Goal: Task Accomplishment & Management: Manage account settings

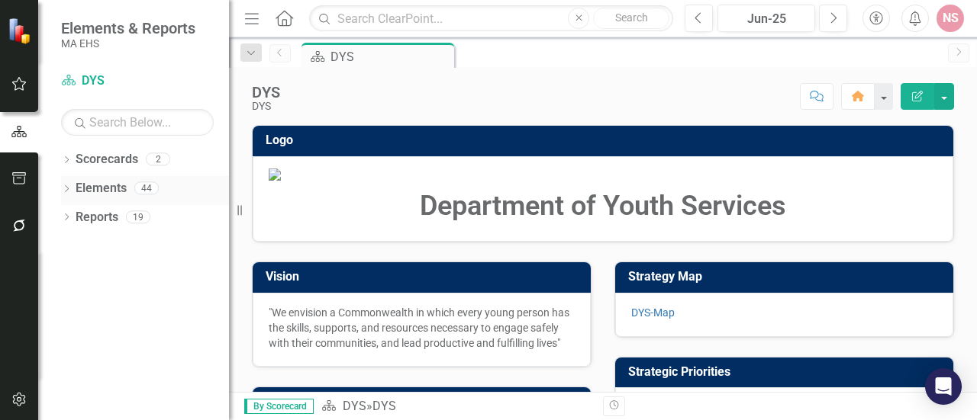
click at [119, 187] on link "Elements" at bounding box center [101, 189] width 51 height 18
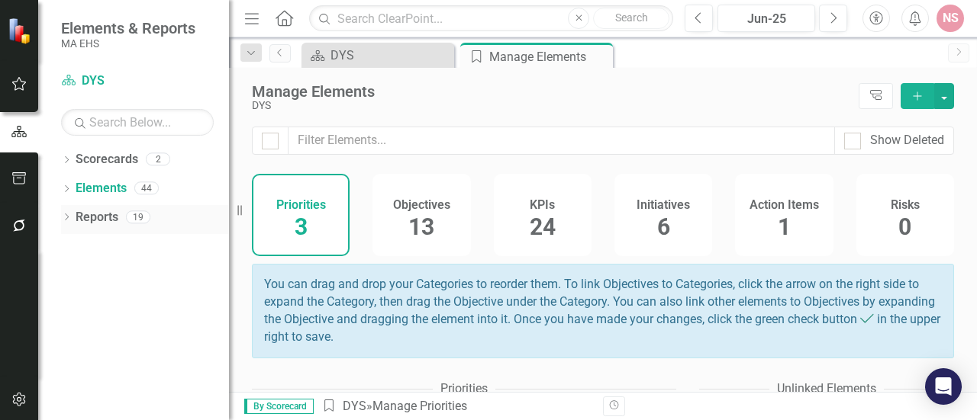
click at [92, 227] on div "Reports" at bounding box center [97, 217] width 43 height 25
click at [101, 195] on link "Elements" at bounding box center [101, 189] width 51 height 18
click at [551, 230] on div "KPIs 24" at bounding box center [543, 215] width 98 height 82
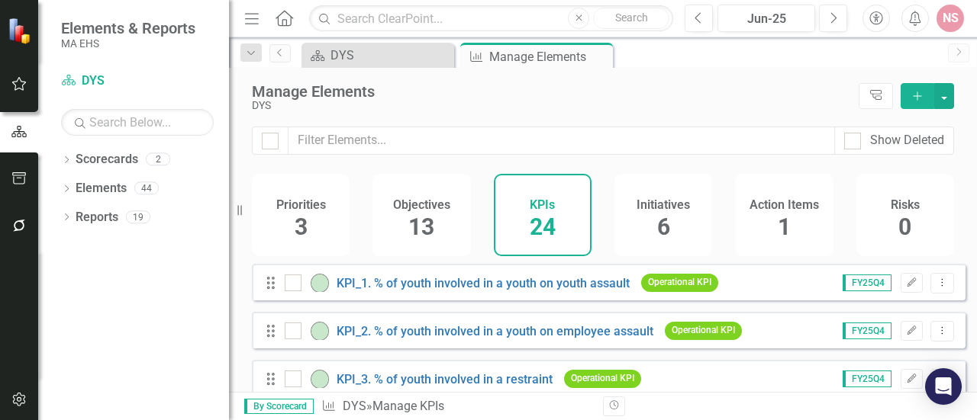
click at [652, 208] on h4 "Initiatives" at bounding box center [662, 205] width 53 height 14
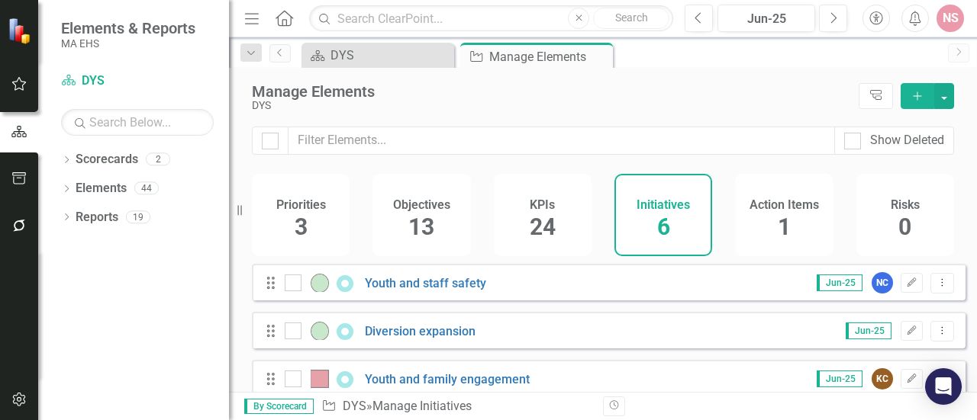
click at [431, 212] on div "13" at bounding box center [421, 227] width 26 height 33
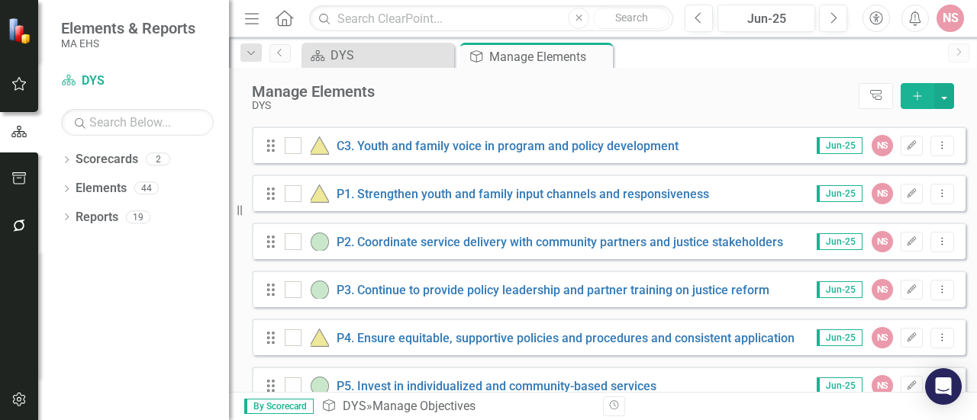
scroll to position [233, 0]
click at [906, 295] on icon "Edit" at bounding box center [911, 289] width 11 height 9
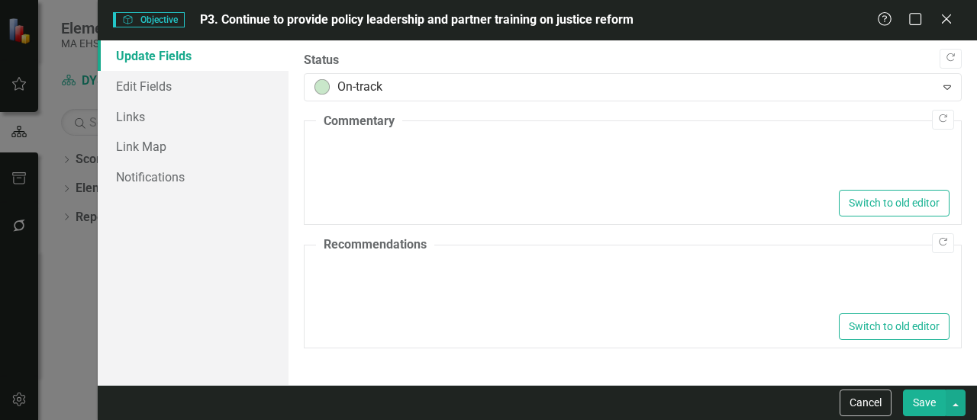
type textarea "<p>We continue to be on track to meet this goal.</p>"
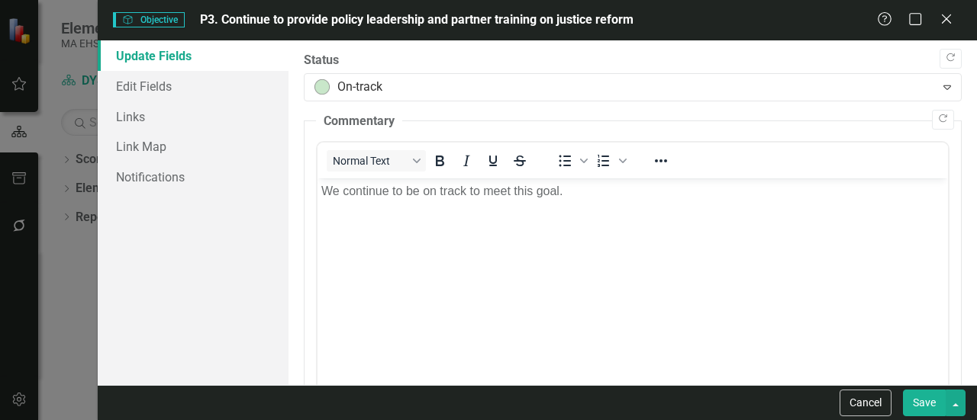
scroll to position [0, 0]
click at [143, 88] on link "Edit Fields" at bounding box center [193, 86] width 191 height 31
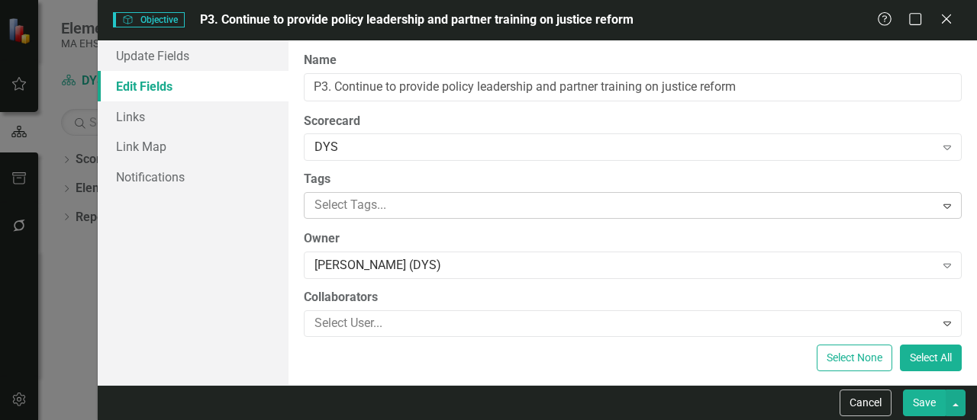
click at [933, 198] on div "Expand" at bounding box center [946, 206] width 27 height 24
click at [145, 149] on link "Link Map" at bounding box center [193, 146] width 191 height 31
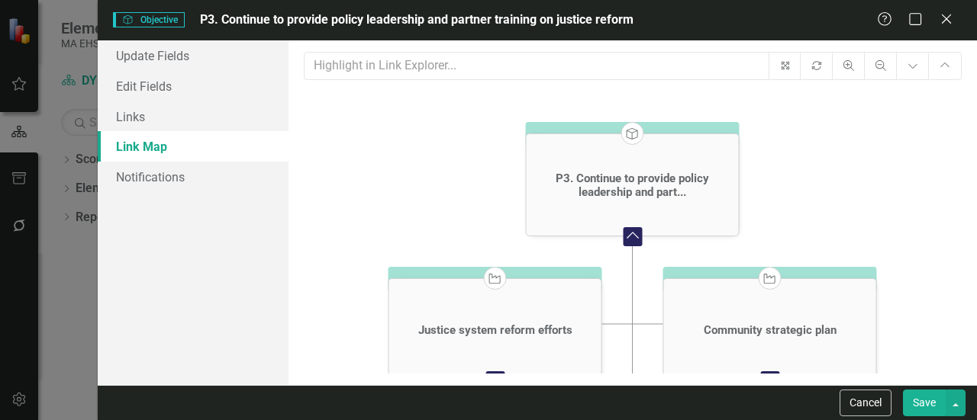
click at [971, 358] on div "Fit icon.rotate Zoom In Zoom Out Expand Chart Collapse Chart Objective P3. Cont…" at bounding box center [632, 212] width 688 height 345
click at [133, 55] on link "Update Fields" at bounding box center [193, 55] width 191 height 31
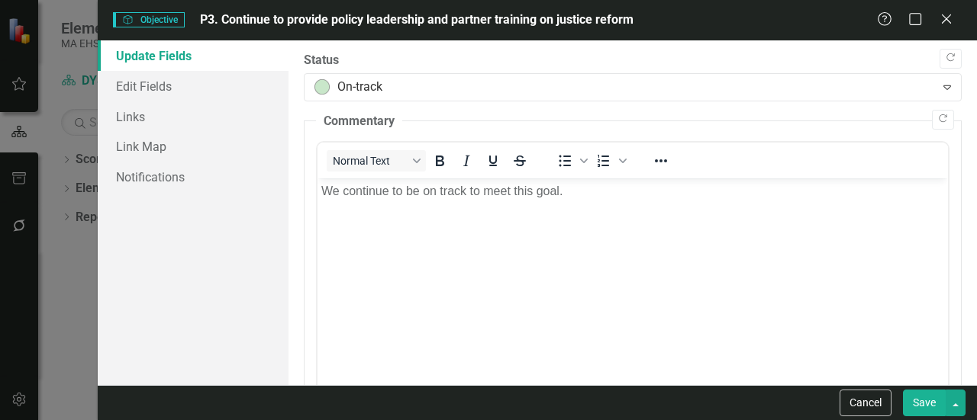
click at [916, 402] on button "Save" at bounding box center [924, 403] width 43 height 27
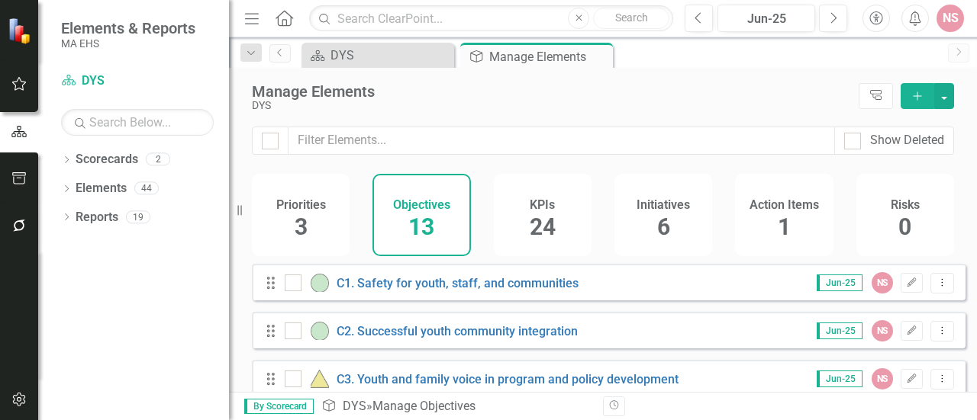
click at [546, 210] on h4 "KPIs" at bounding box center [542, 205] width 25 height 14
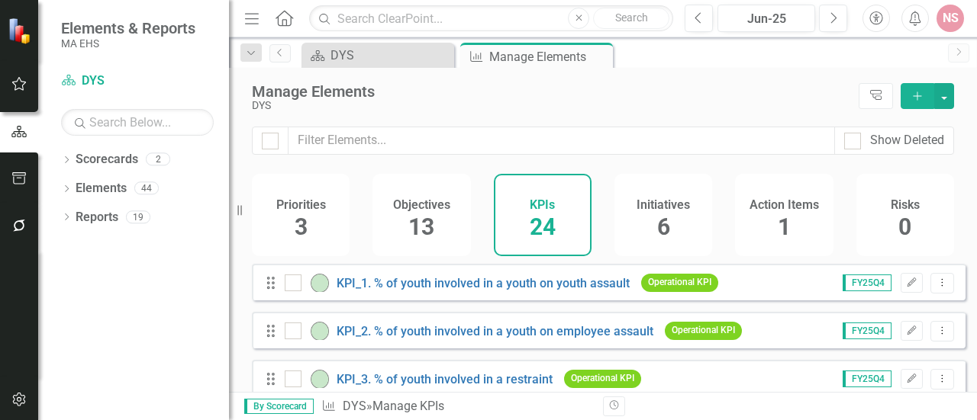
scroll to position [233, 0]
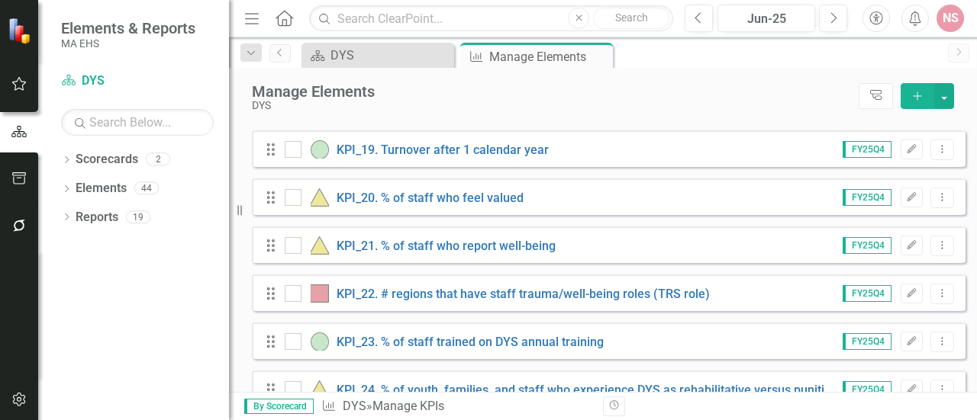
scroll to position [1035, 0]
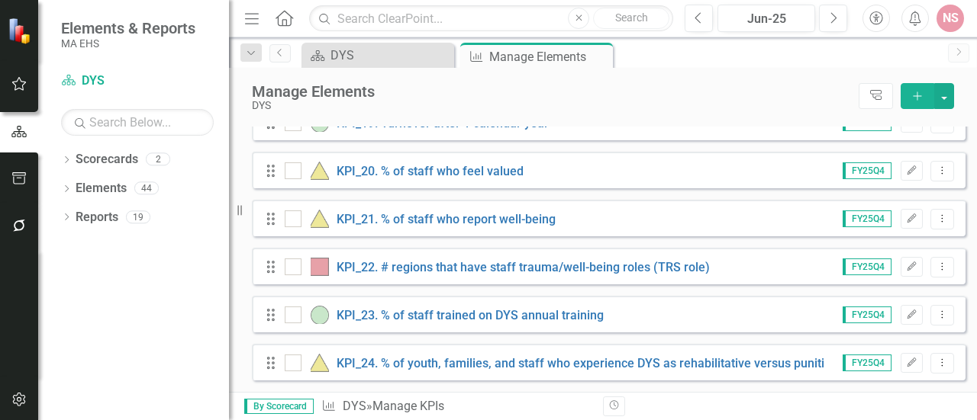
click at [973, 407] on div "Revision History" at bounding box center [961, 407] width 717 height 20
drag, startPoint x: 973, startPoint y: 407, endPoint x: 971, endPoint y: 169, distance: 237.3
click at [971, 169] on div "Menu Home Search Close Search Previous Jun-25 Next Accessibility Alerts NS User…" at bounding box center [603, 210] width 748 height 420
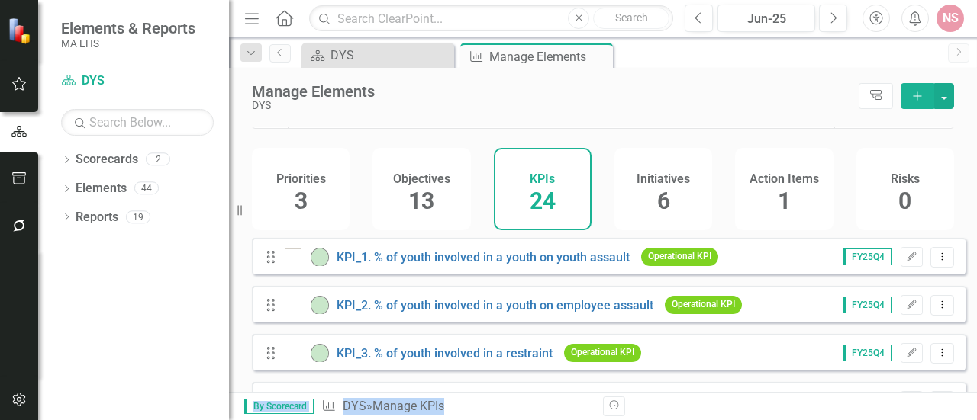
scroll to position [0, 0]
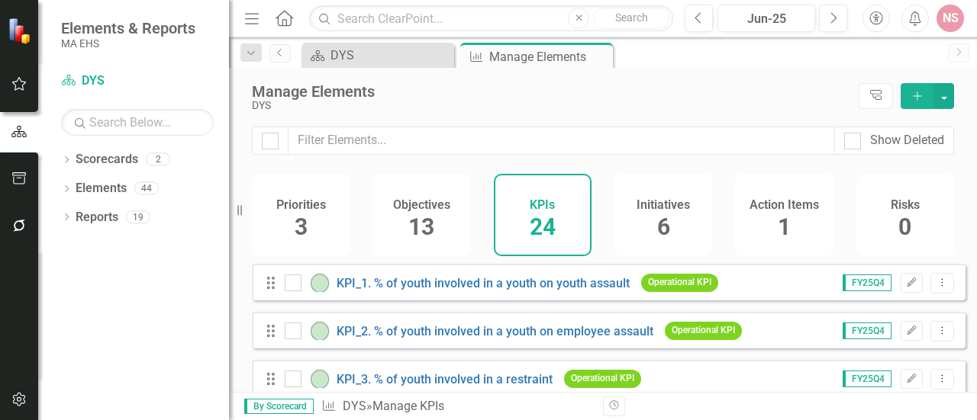
click at [663, 207] on h4 "Initiatives" at bounding box center [662, 205] width 53 height 14
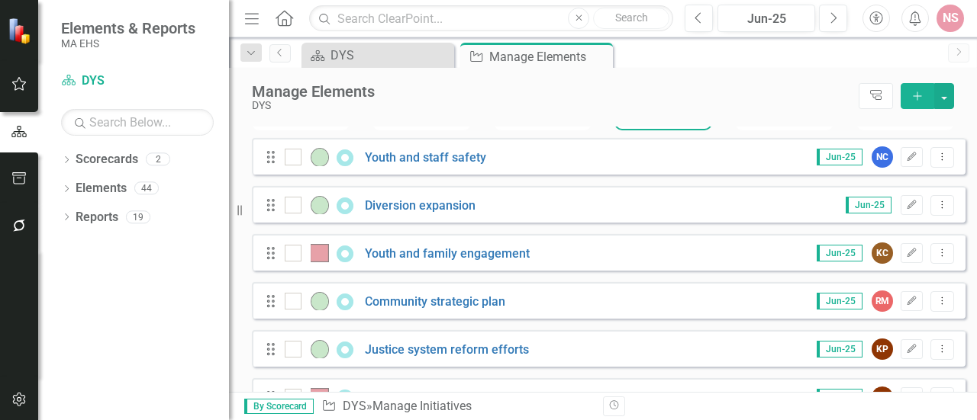
scroll to position [128, 0]
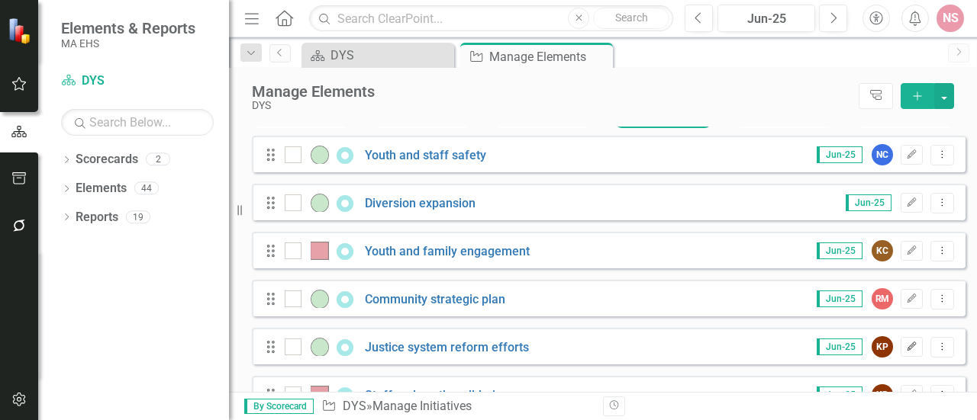
click at [906, 352] on icon "Edit" at bounding box center [911, 347] width 11 height 9
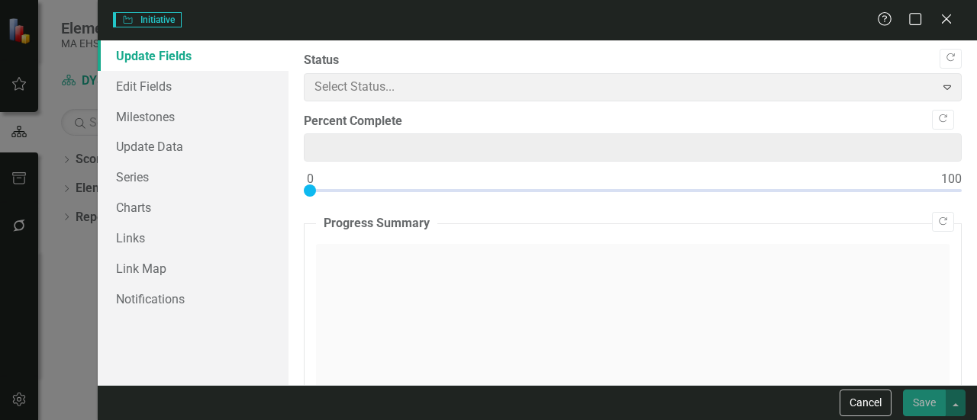
type input "0"
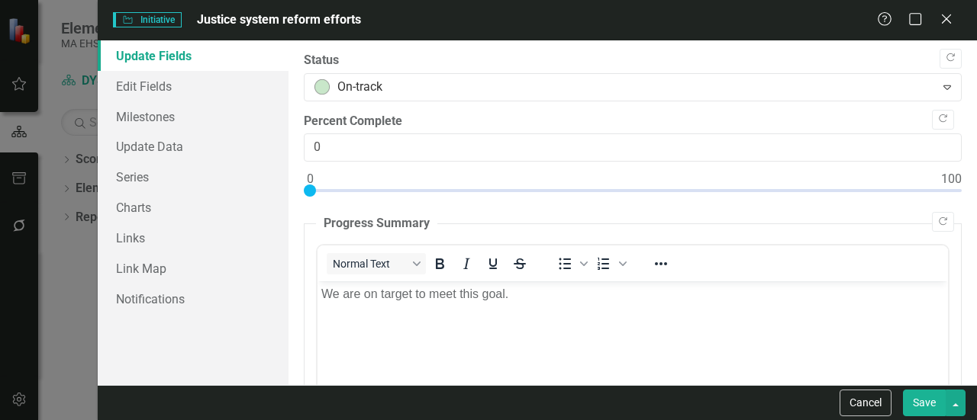
scroll to position [0, 0]
click at [159, 117] on link "Milestones" at bounding box center [193, 116] width 191 height 31
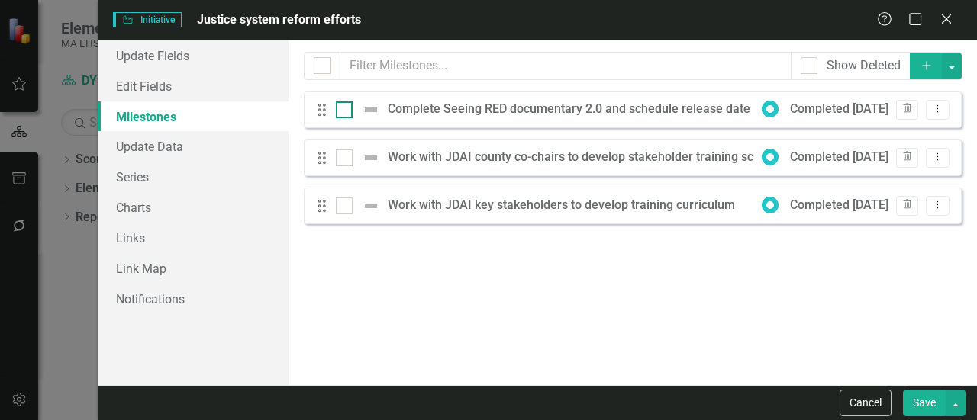
click at [345, 115] on div at bounding box center [344, 109] width 17 height 17
click at [345, 111] on input "checkbox" at bounding box center [341, 106] width 10 height 10
checkbox input "true"
click at [345, 154] on input "checkbox" at bounding box center [341, 155] width 10 height 10
checkbox input "true"
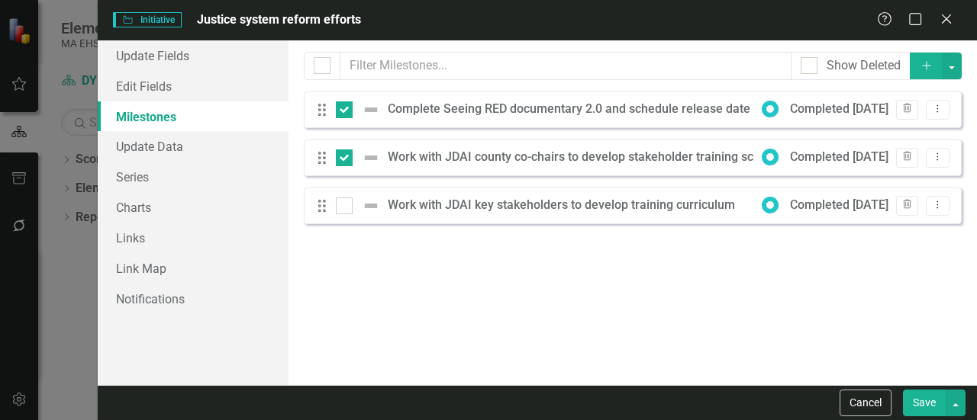
click at [340, 218] on div "Drag Work with JDAI key stakeholders to develop training curriculum Completed […" at bounding box center [633, 206] width 658 height 37
click at [340, 204] on input "checkbox" at bounding box center [341, 203] width 10 height 10
checkbox input "true"
click at [371, 204] on img at bounding box center [371, 206] width 18 height 18
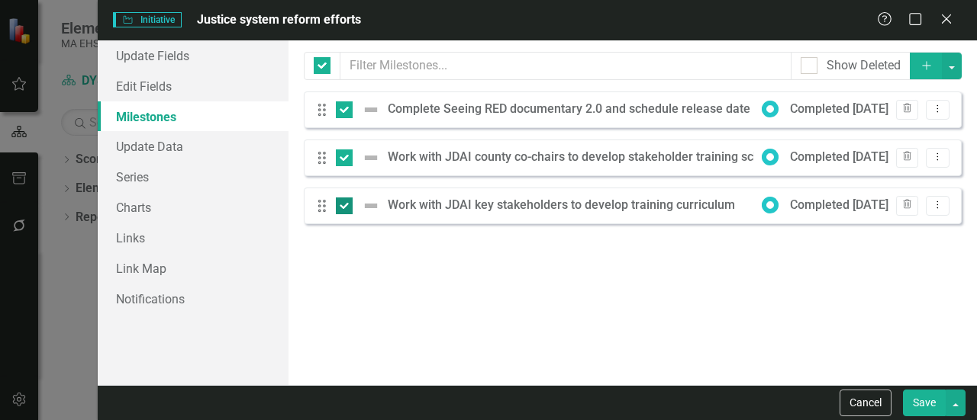
click at [346, 204] on input "checkbox" at bounding box center [341, 203] width 10 height 10
checkbox input "false"
click at [371, 204] on img at bounding box center [371, 206] width 18 height 18
click at [346, 204] on input "checkbox" at bounding box center [341, 203] width 10 height 10
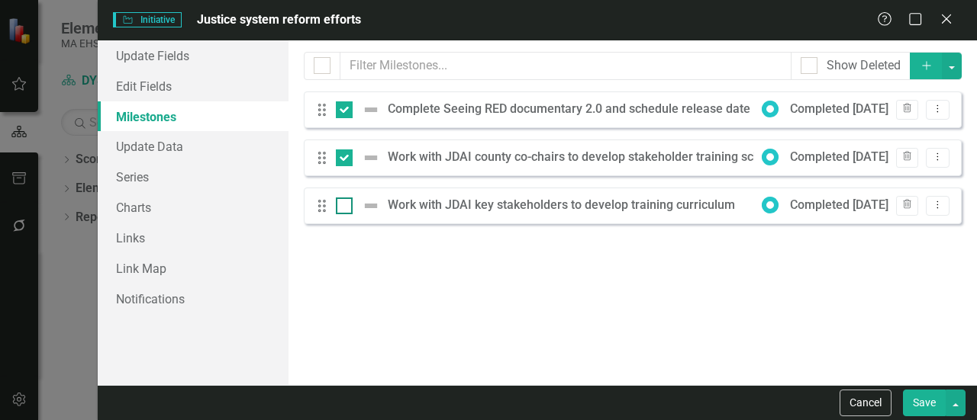
checkbox input "true"
click at [319, 69] on div at bounding box center [322, 65] width 17 height 17
click at [319, 67] on input "checkbox" at bounding box center [319, 62] width 10 height 10
checkbox input "false"
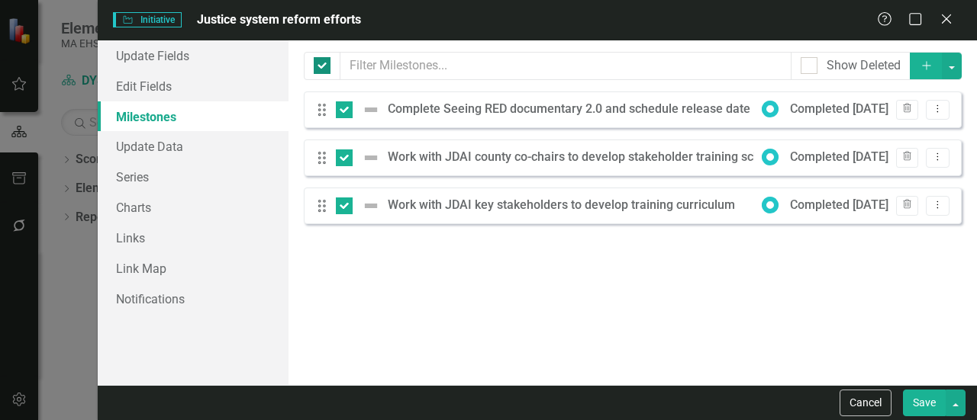
checkbox input "false"
click at [768, 111] on icon at bounding box center [770, 109] width 17 height 17
click at [151, 144] on link "Update Data" at bounding box center [193, 146] width 191 height 31
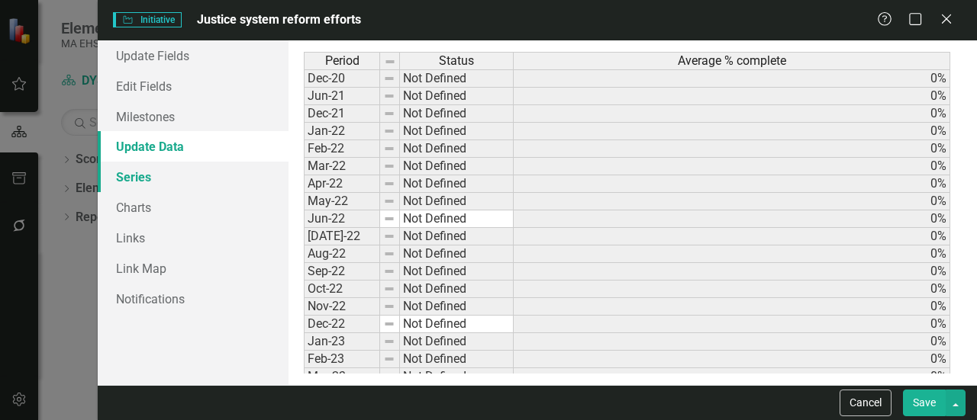
click at [146, 179] on link "Series" at bounding box center [193, 177] width 191 height 31
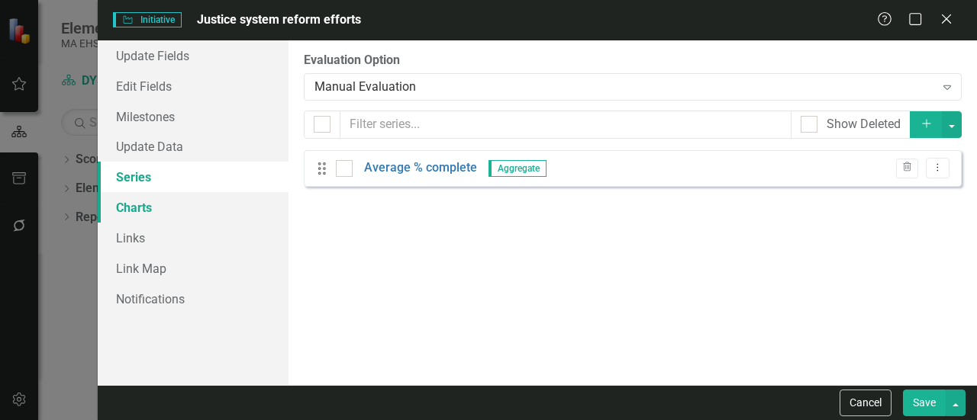
click at [140, 201] on link "Charts" at bounding box center [193, 207] width 191 height 31
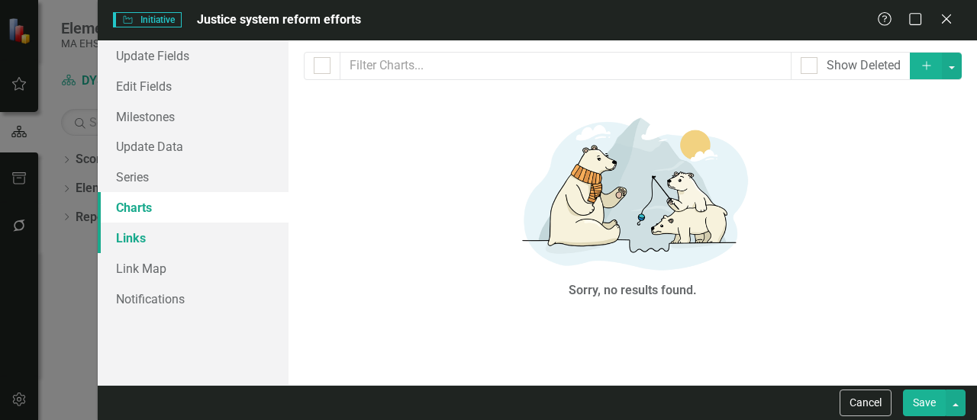
click at [133, 234] on link "Links" at bounding box center [193, 238] width 191 height 31
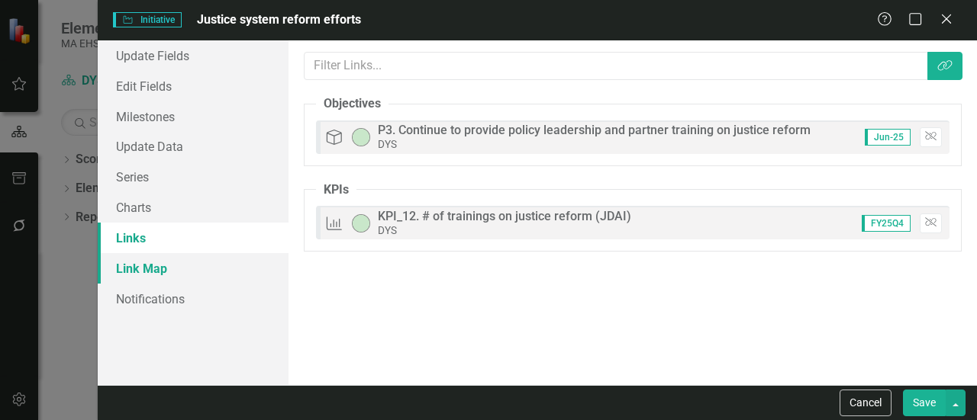
click at [136, 269] on link "Link Map" at bounding box center [193, 268] width 191 height 31
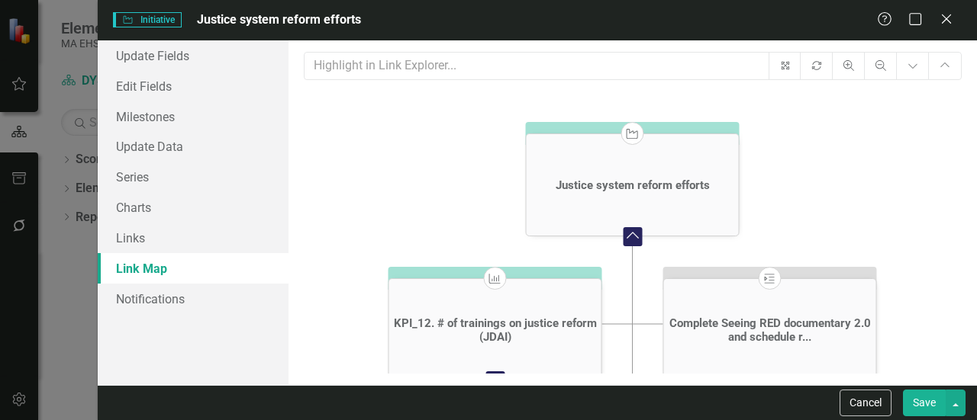
click at [766, 278] on icon at bounding box center [770, 278] width 10 height 9
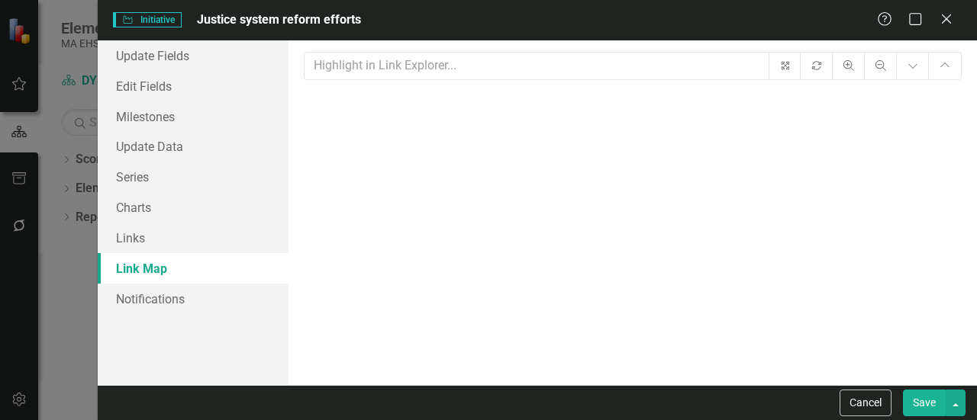
drag, startPoint x: 766, startPoint y: 278, endPoint x: 53, endPoint y: 342, distance: 715.6
click at [53, 342] on div "Initiative Initiative Justice system reform efforts Help Maximize Close Update …" at bounding box center [488, 210] width 977 height 420
click at [173, 297] on link "Notifications" at bounding box center [193, 299] width 191 height 31
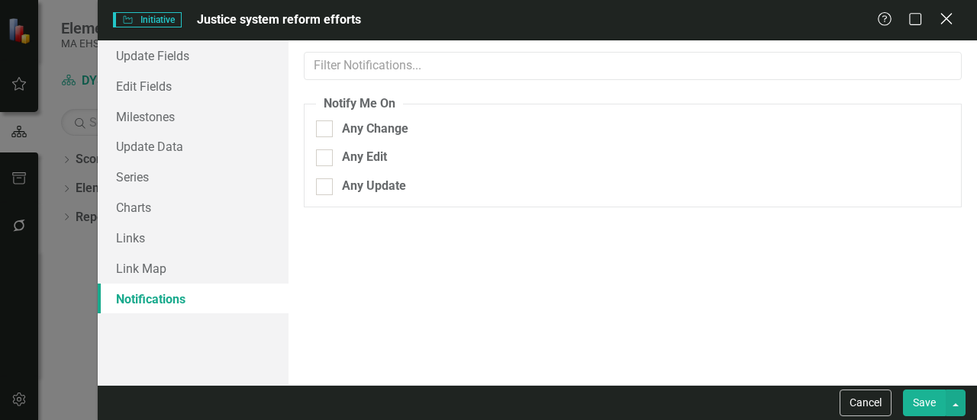
click at [942, 18] on icon "Close" at bounding box center [945, 18] width 19 height 14
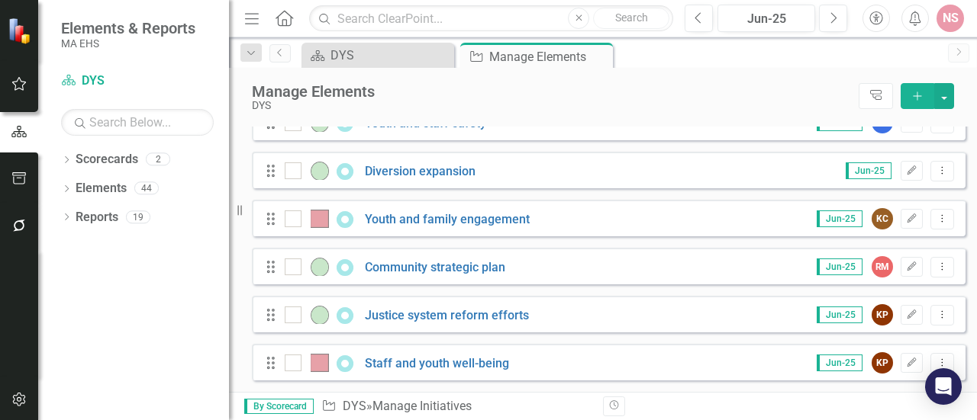
scroll to position [170, 0]
click at [966, 122] on div "Manage Elements DYS Tree Explorer Add" at bounding box center [603, 97] width 748 height 59
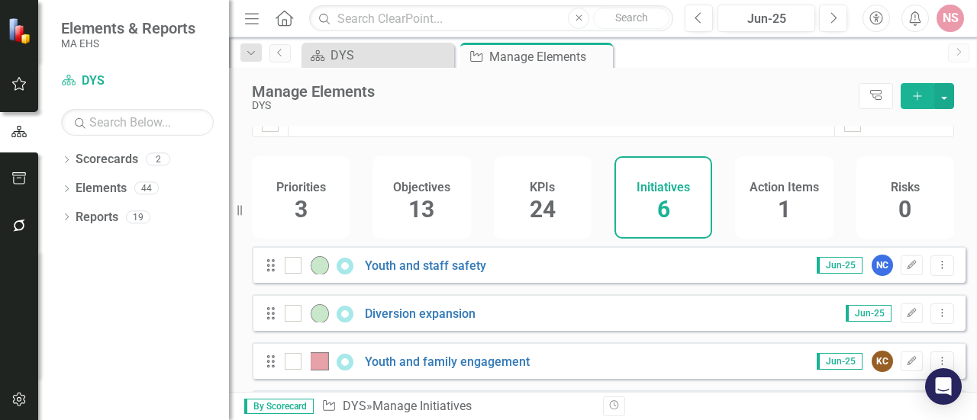
scroll to position [0, 0]
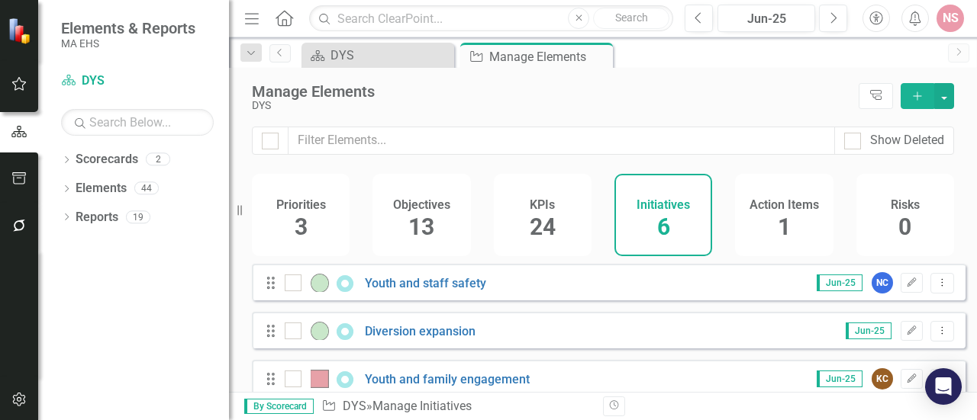
click at [304, 214] on span "3" at bounding box center [301, 227] width 13 height 27
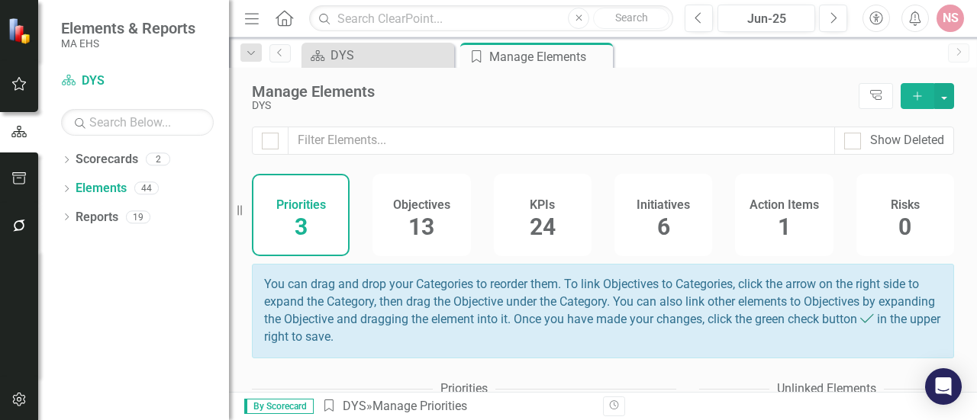
scroll to position [174, 0]
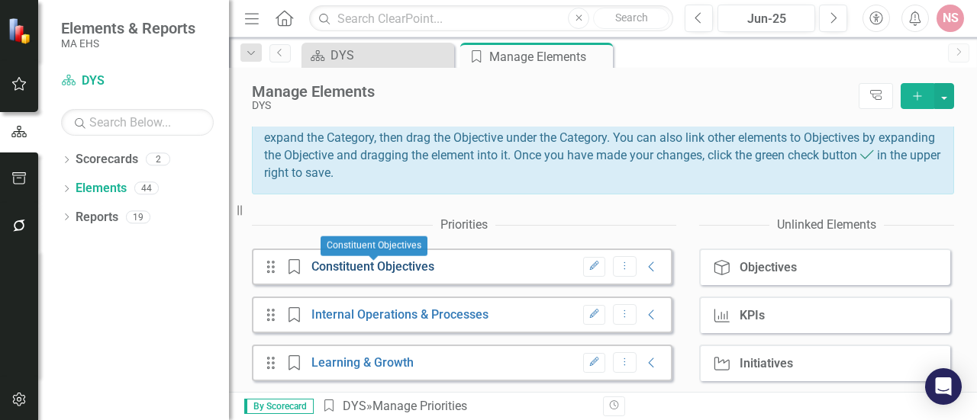
click at [417, 265] on link "Constituent Objectives" at bounding box center [372, 266] width 123 height 14
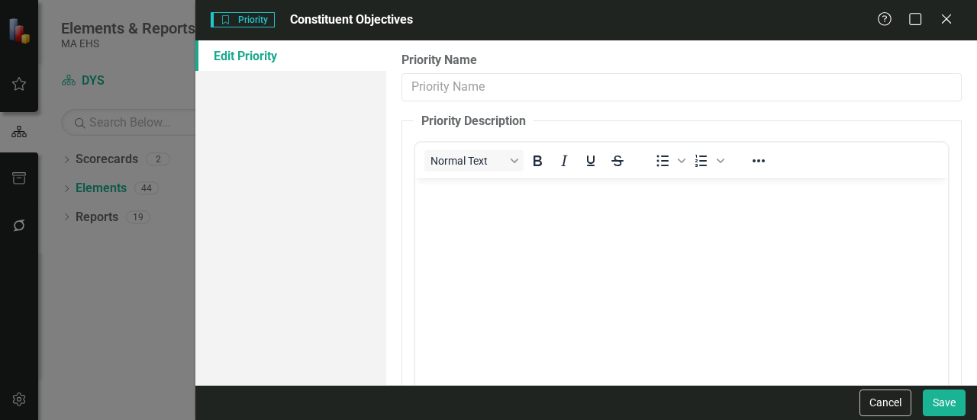
type input "Constituent Objectives"
click at [100, 285] on div "Priority Priority Constituent Objectives Help Maximize Close Edit Priority Prio…" at bounding box center [488, 210] width 977 height 420
click at [890, 401] on button "Cancel" at bounding box center [885, 403] width 52 height 27
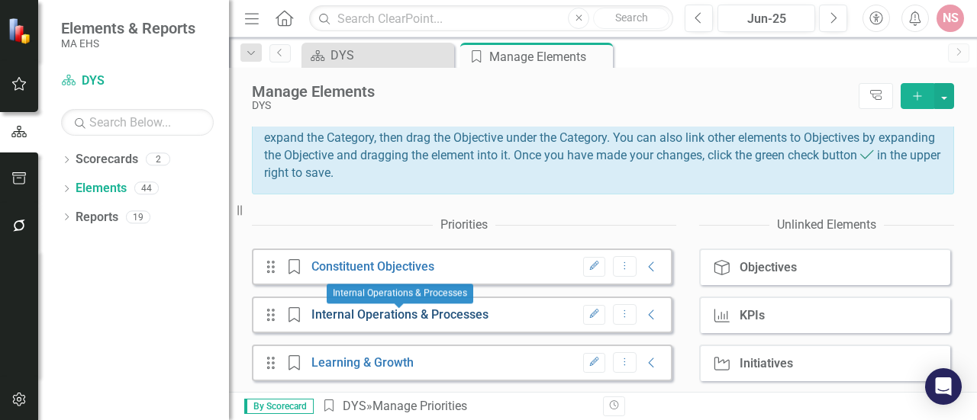
click at [398, 317] on link "Internal Operations & Processes" at bounding box center [399, 315] width 177 height 14
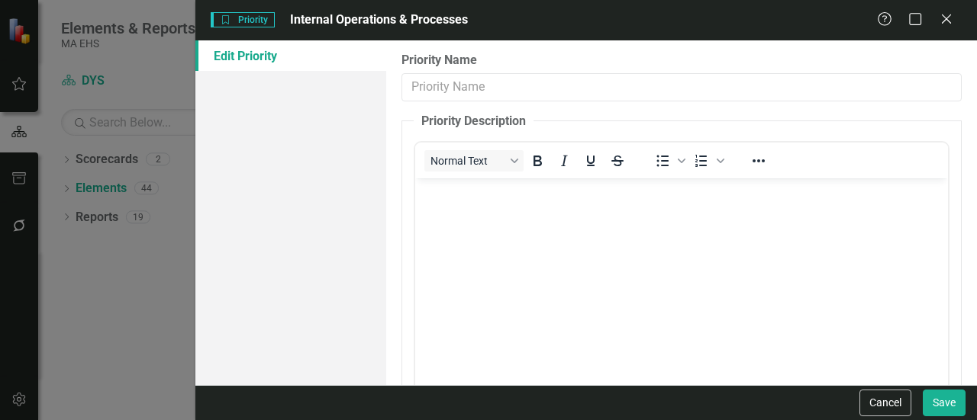
type input "Internal Operations & Processes"
click at [888, 407] on button "Cancel" at bounding box center [885, 403] width 52 height 27
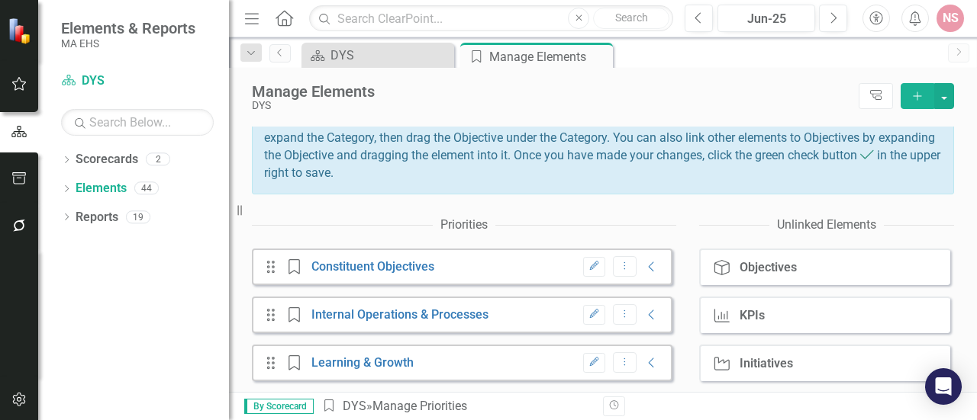
click at [752, 262] on div "Objectives" at bounding box center [767, 268] width 57 height 14
click at [748, 267] on div "Objectives" at bounding box center [767, 268] width 57 height 14
click at [740, 318] on div "KPIs" at bounding box center [751, 316] width 25 height 14
click at [967, 113] on div "Manage Elements DYS Tree Explorer Add" at bounding box center [603, 97] width 748 height 59
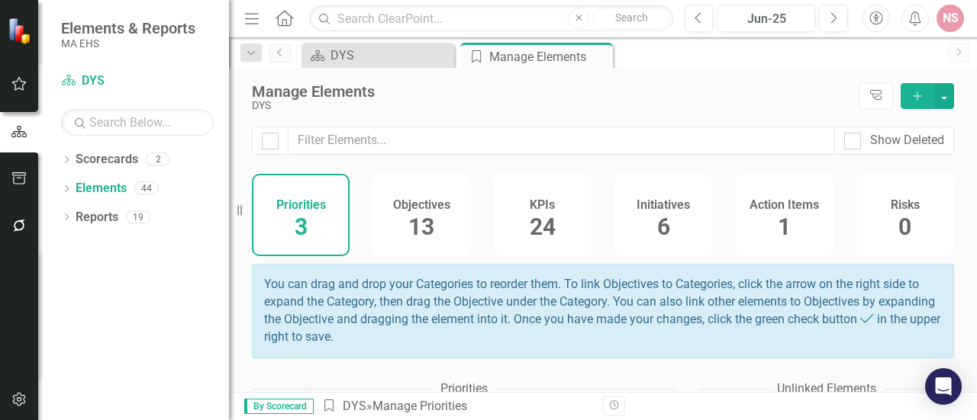
click at [429, 224] on span "13" at bounding box center [421, 227] width 26 height 27
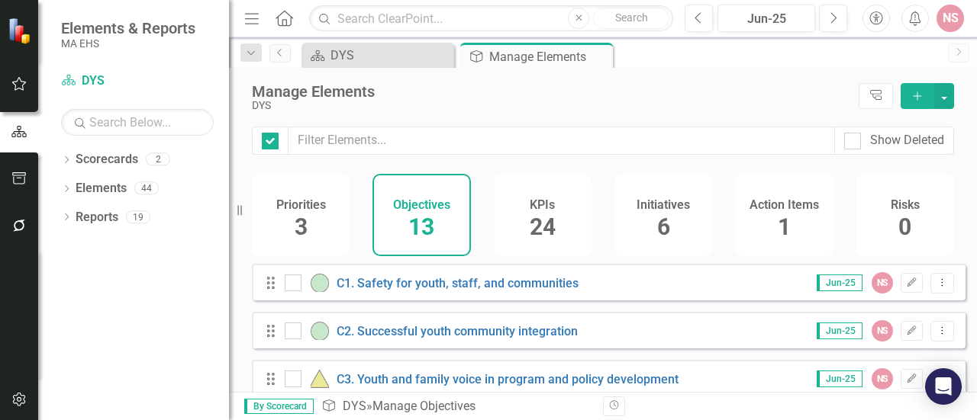
checkbox input "false"
click at [557, 233] on div "KPIs 24" at bounding box center [543, 215] width 98 height 82
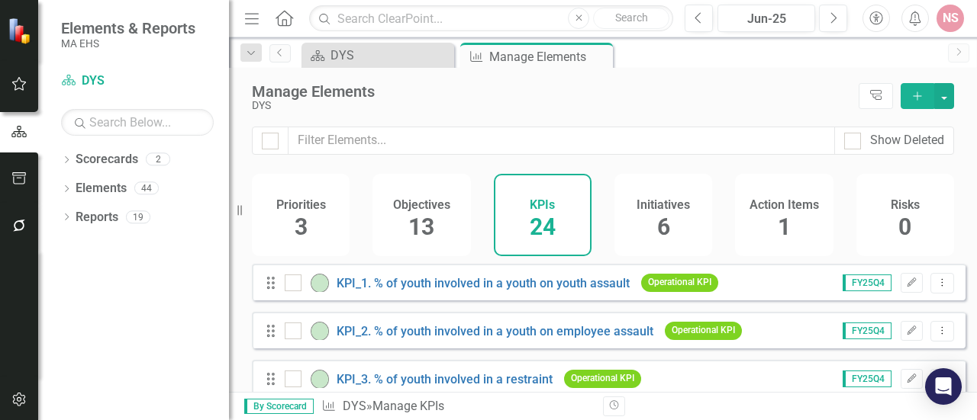
click at [657, 234] on span "6" at bounding box center [663, 227] width 13 height 27
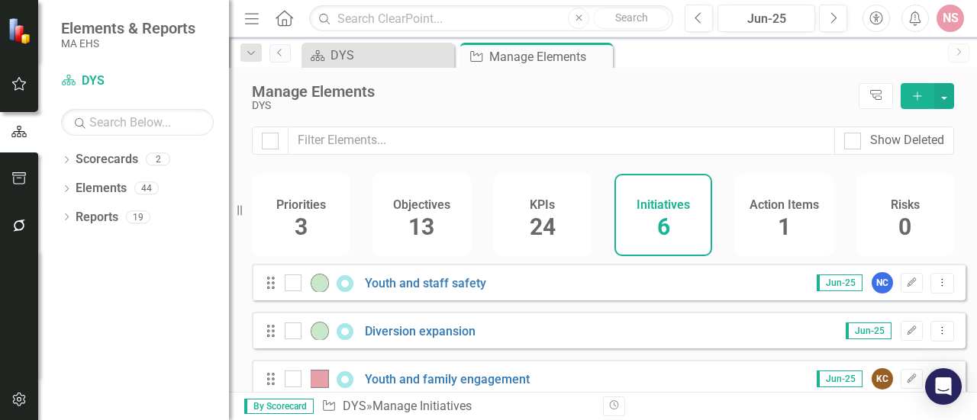
click at [746, 228] on div "Action Items 1" at bounding box center [784, 215] width 98 height 82
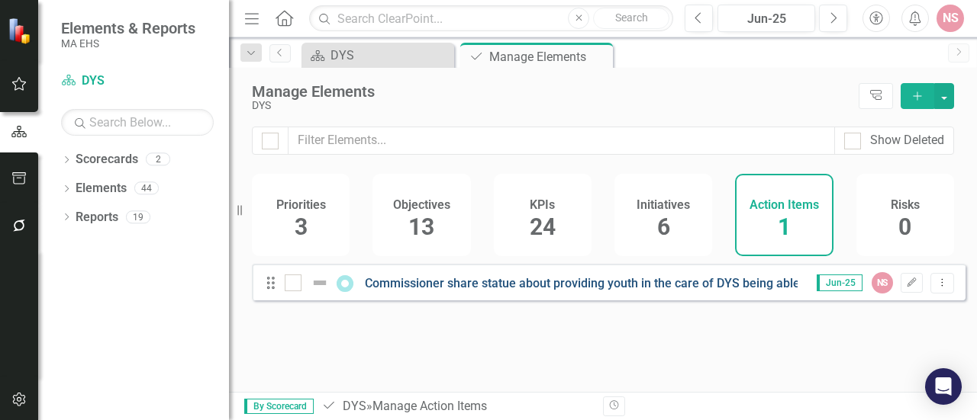
click at [716, 291] on link "Commissioner share statue about providing youth in the care of DYS being able t…" at bounding box center [657, 283] width 585 height 14
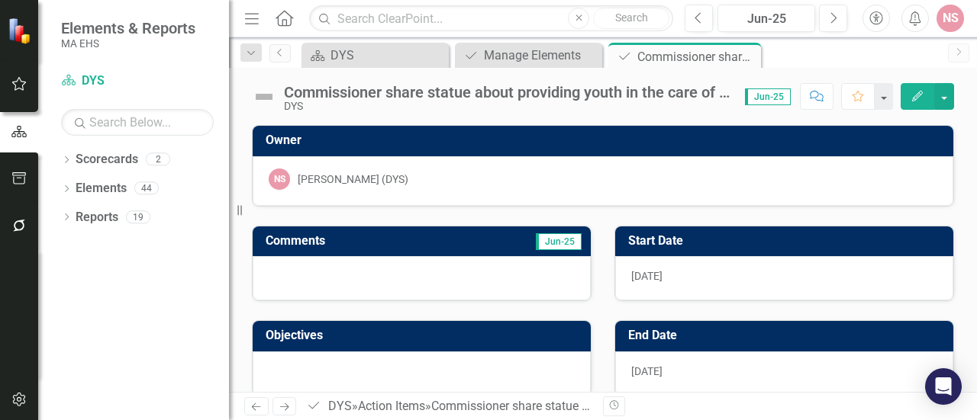
click at [901, 105] on button "Edit" at bounding box center [917, 96] width 34 height 27
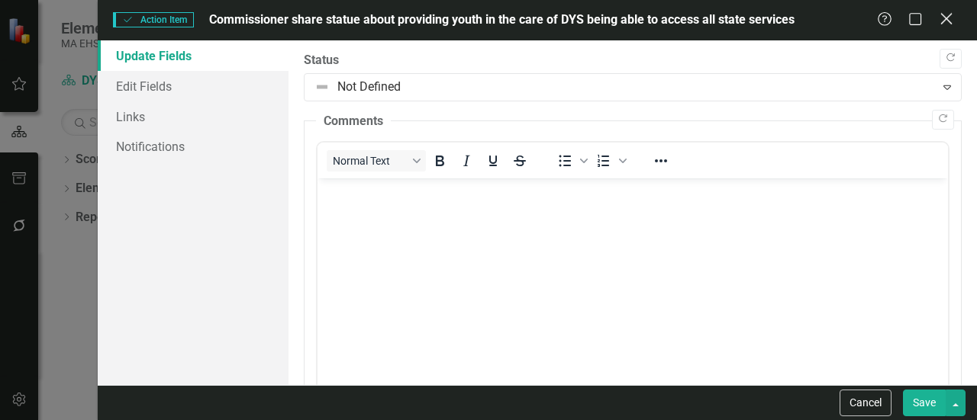
click at [944, 16] on icon "Close" at bounding box center [945, 18] width 19 height 14
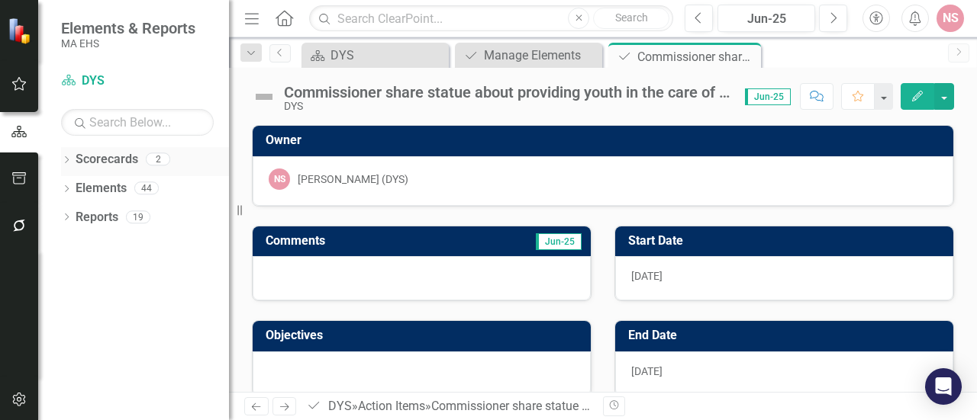
click at [123, 151] on link "Scorecards" at bounding box center [107, 160] width 63 height 18
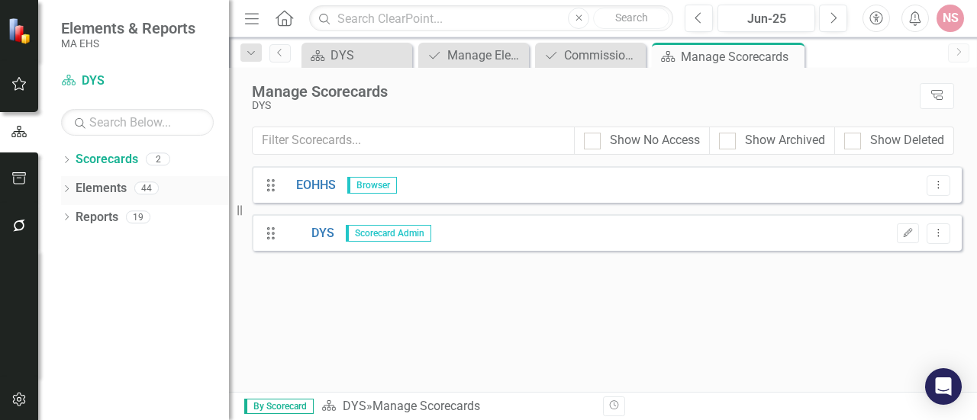
click at [95, 192] on link "Elements" at bounding box center [101, 189] width 51 height 18
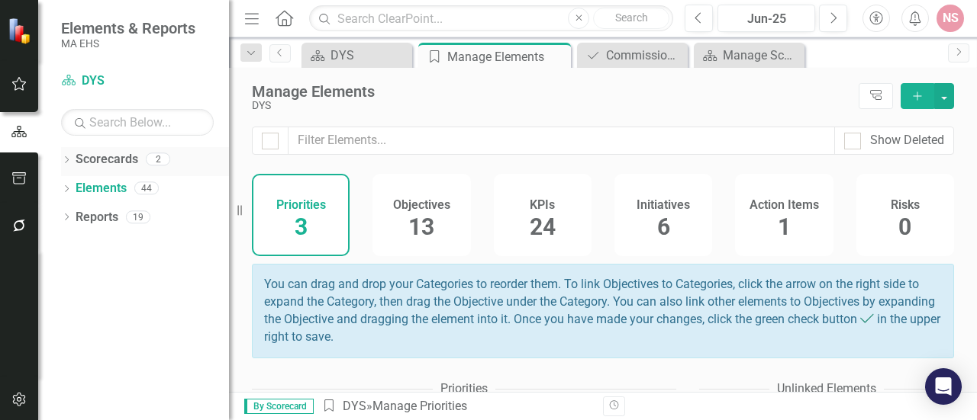
click at [103, 153] on link "Scorecards" at bounding box center [107, 160] width 63 height 18
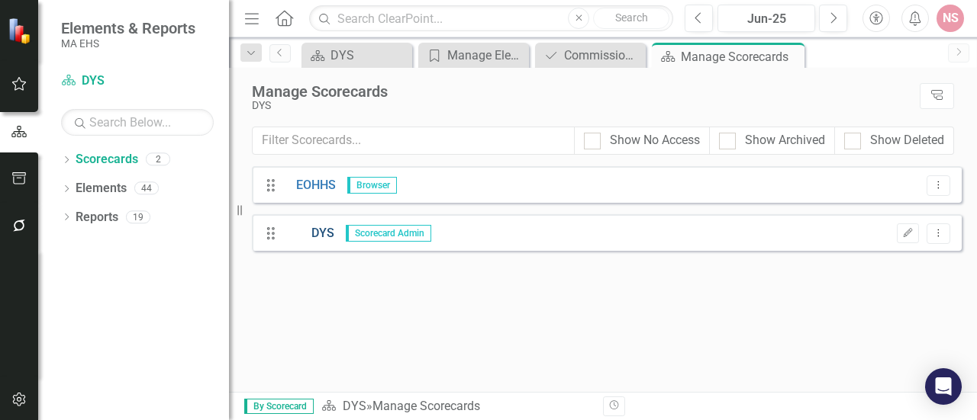
click at [324, 233] on link "DYS" at bounding box center [310, 234] width 50 height 18
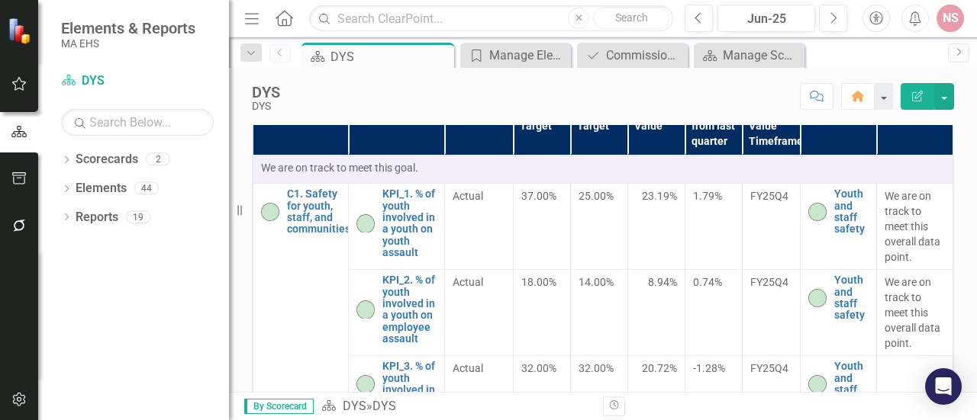
scroll to position [689, 0]
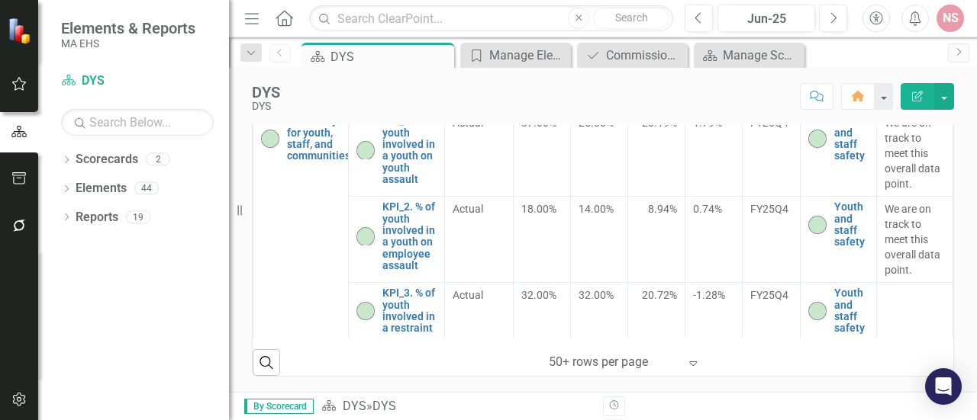
click at [971, 393] on div "By Scorecard Scorecard DYS » DYS Revision History" at bounding box center [603, 406] width 748 height 28
drag, startPoint x: 971, startPoint y: 393, endPoint x: 975, endPoint y: 293, distance: 100.0
click at [975, 293] on div "Menu Home Search Close Search Previous Jun-25 Next Accessibility Alerts NS User…" at bounding box center [603, 210] width 748 height 420
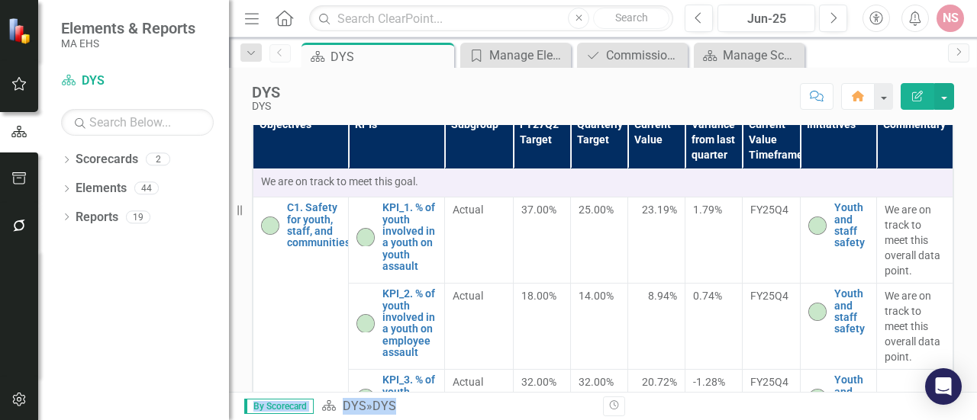
scroll to position [220, 0]
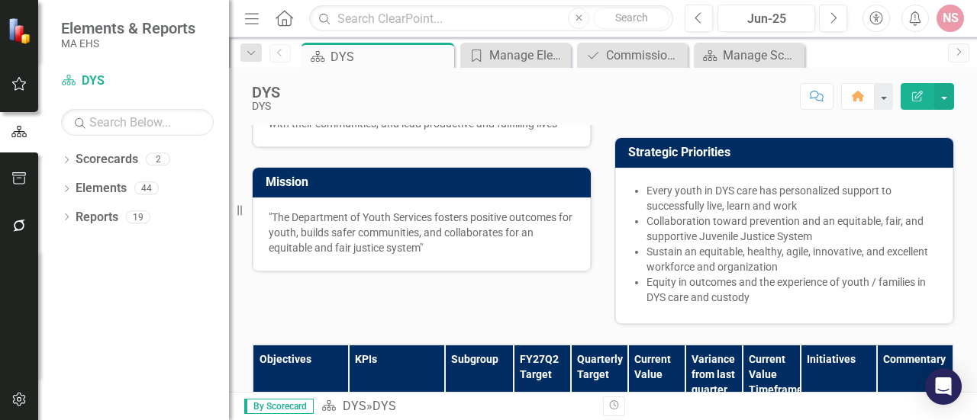
click at [976, 36] on div "Menu Home Search Close Search Previous Jun-25 Next Accessibility Alerts NS User…" at bounding box center [603, 18] width 748 height 37
click at [110, 214] on link "Reports" at bounding box center [97, 218] width 43 height 18
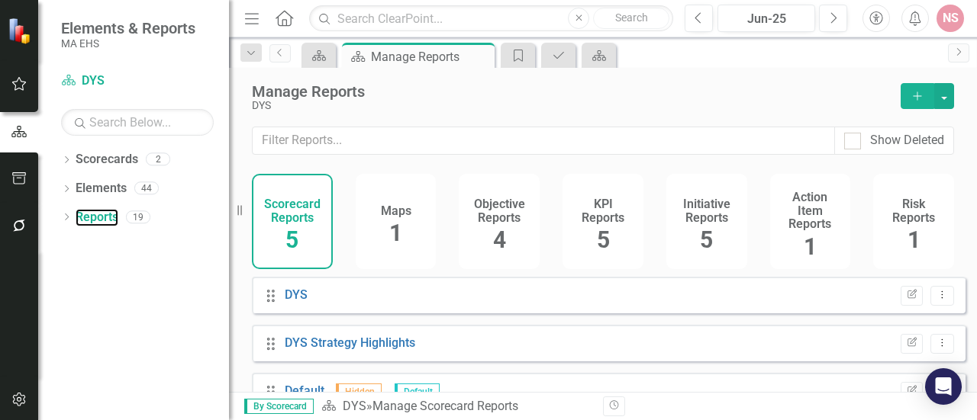
scroll to position [11, 0]
click at [976, 93] on div "Manage Reports DYS Add" at bounding box center [603, 97] width 748 height 59
drag, startPoint x: 976, startPoint y: 93, endPoint x: 969, endPoint y: 89, distance: 8.3
click at [969, 89] on div "Manage Reports DYS Add" at bounding box center [603, 97] width 748 height 59
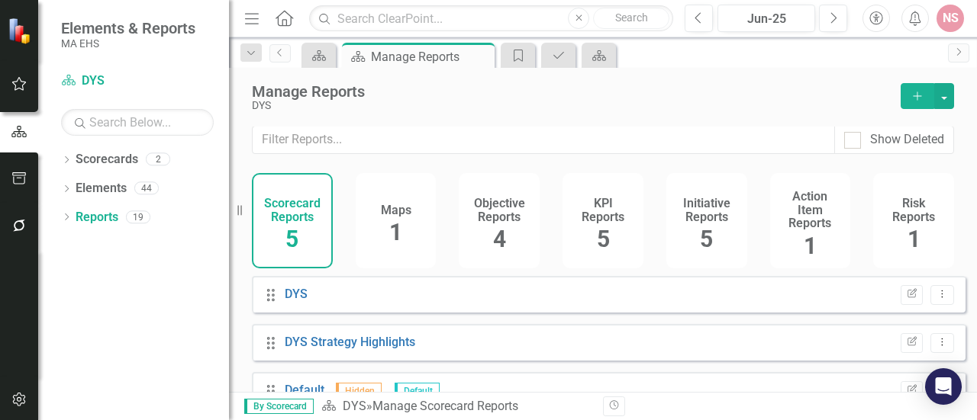
drag, startPoint x: 969, startPoint y: 89, endPoint x: 964, endPoint y: 95, distance: 8.3
click at [964, 95] on div "Manage Reports DYS Add" at bounding box center [603, 97] width 748 height 59
drag, startPoint x: 964, startPoint y: 95, endPoint x: 958, endPoint y: 51, distance: 44.7
click at [958, 51] on div "Menu Home Search Close Search Previous Jun-25 Next Accessibility Alerts NS User…" at bounding box center [603, 210] width 748 height 420
click at [958, 51] on icon "Next" at bounding box center [958, 51] width 12 height 9
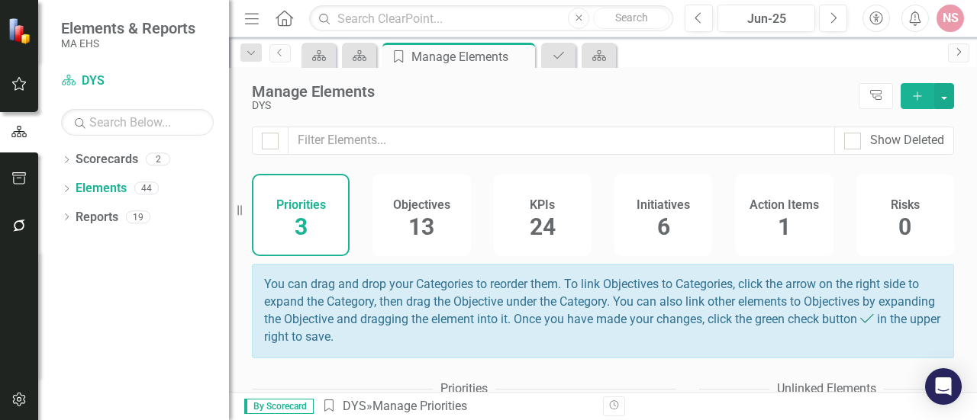
click at [958, 51] on icon "Next" at bounding box center [958, 51] width 12 height 9
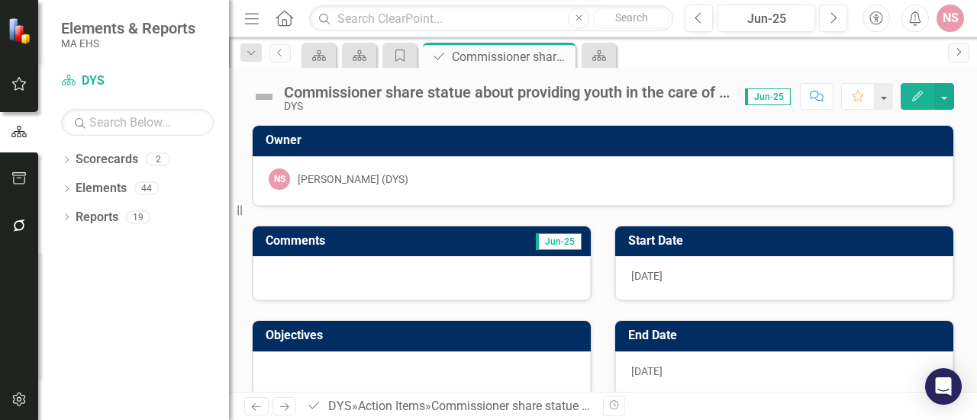
click at [958, 51] on icon "Next" at bounding box center [958, 51] width 12 height 9
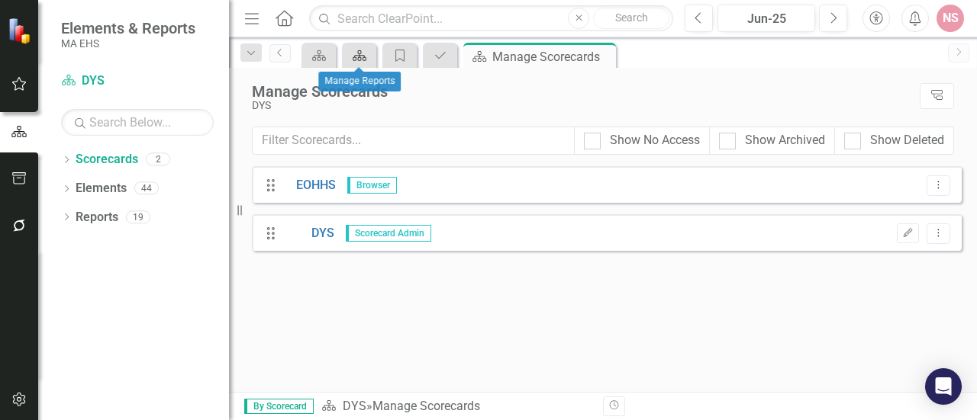
click at [367, 54] on icon "Scorecard" at bounding box center [359, 56] width 15 height 12
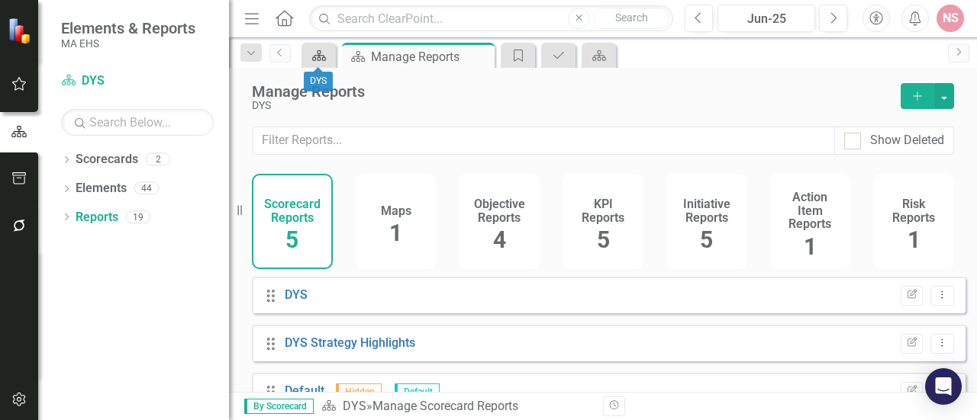
click at [327, 56] on link "Scorecard" at bounding box center [318, 55] width 27 height 19
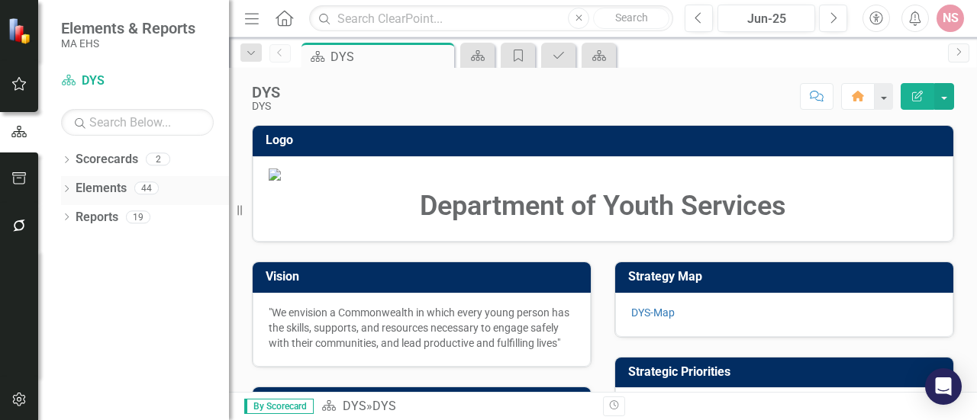
click at [89, 185] on link "Elements" at bounding box center [101, 189] width 51 height 18
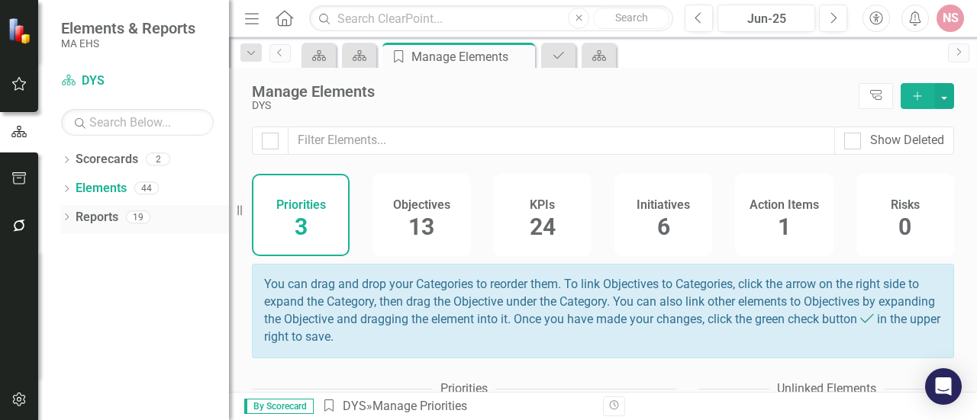
click at [107, 220] on link "Reports" at bounding box center [97, 218] width 43 height 18
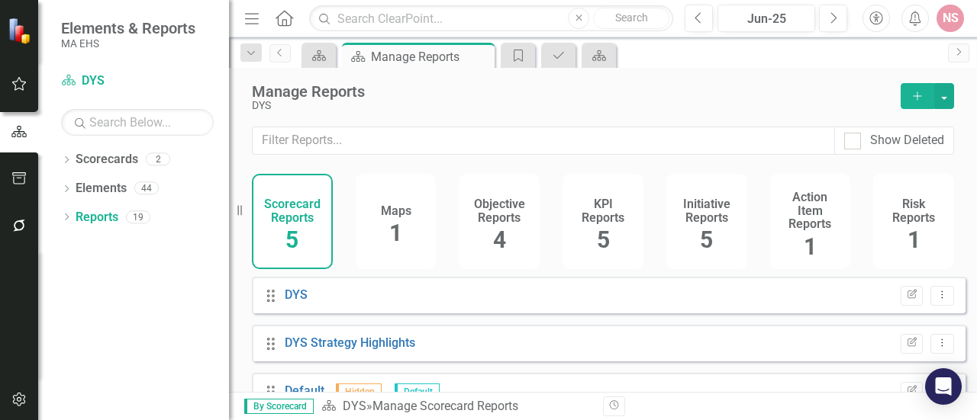
click at [505, 224] on div "Objective Reports 4" at bounding box center [499, 221] width 81 height 95
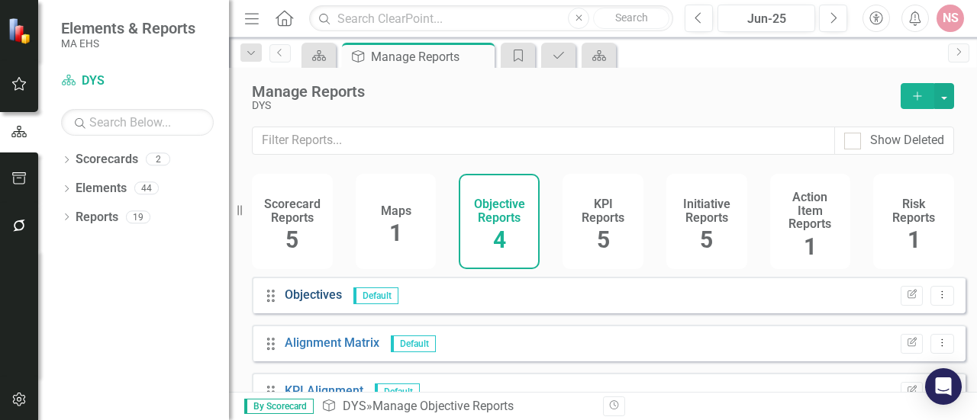
click at [315, 302] on link "Objectives" at bounding box center [313, 295] width 57 height 14
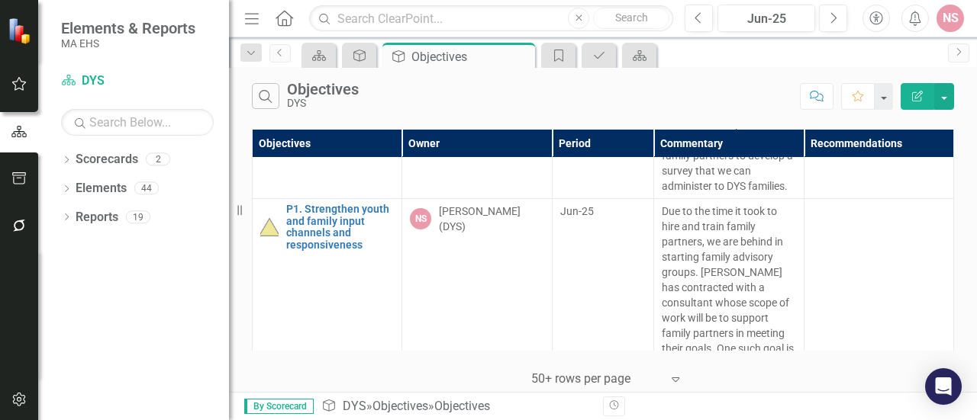
scroll to position [392, 0]
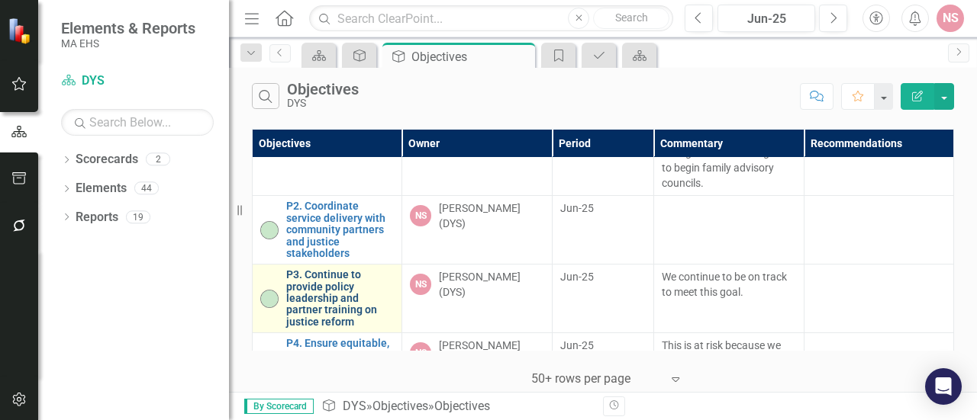
click at [345, 301] on link "P3. Continue to provide policy leadership and partner training on justice reform" at bounding box center [340, 298] width 108 height 59
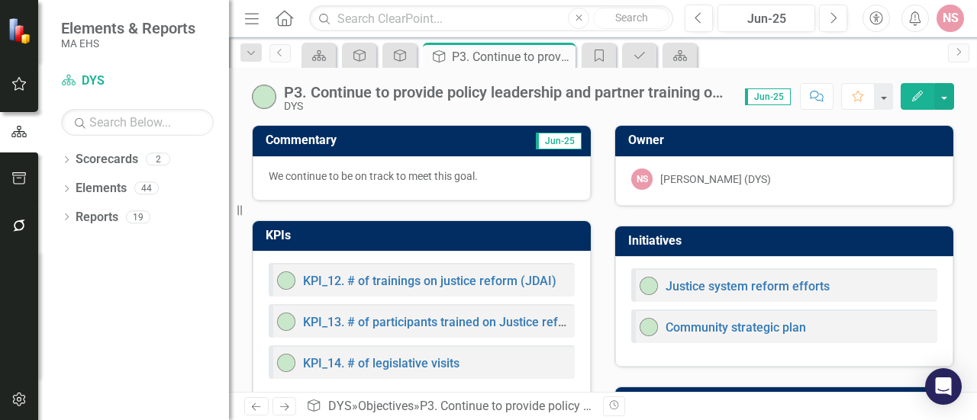
scroll to position [82, 0]
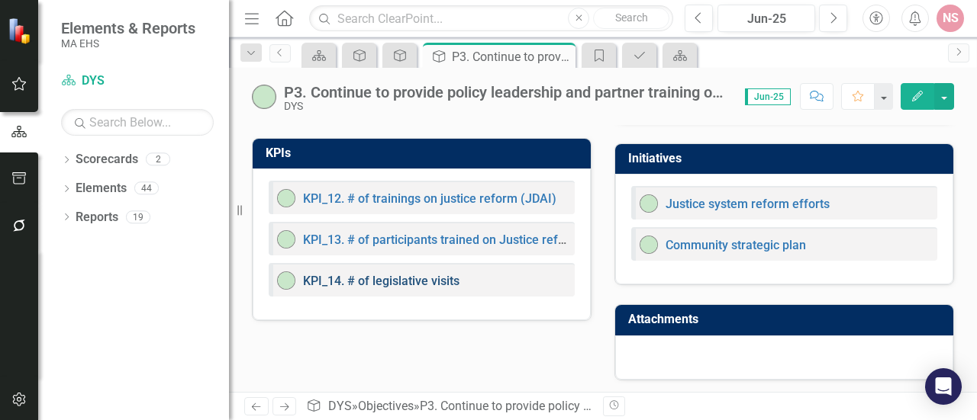
click at [366, 274] on link "KPI_14. # of legislative visits" at bounding box center [381, 281] width 156 height 14
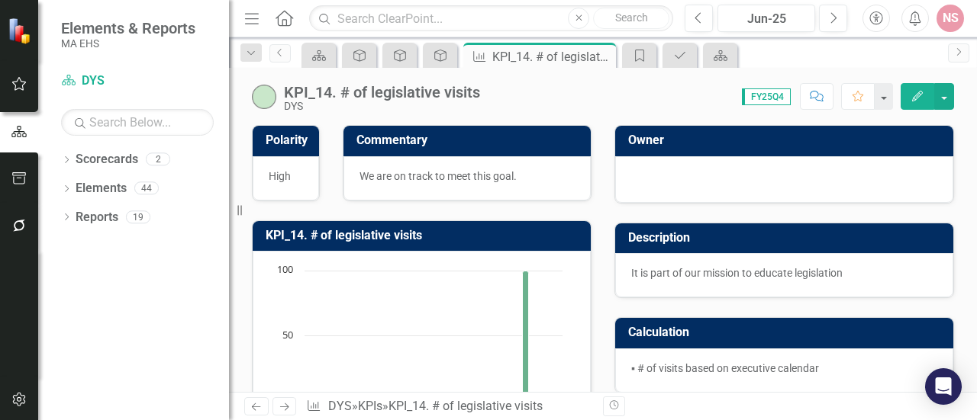
click at [970, 111] on div "KPI_14. # of legislative visits DYS Score: 0.00 FY25Q4 Completed Comment Favori…" at bounding box center [603, 91] width 748 height 46
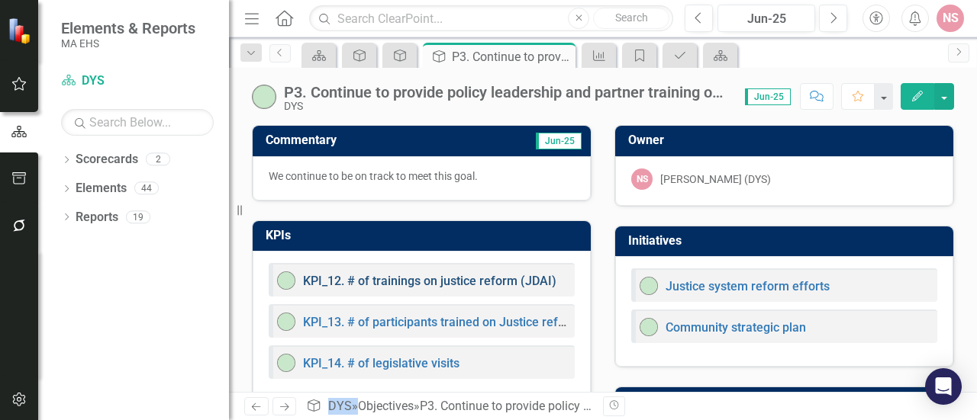
click at [374, 280] on link "KPI_12. # of trainings on justice reform (JDAI)" at bounding box center [429, 281] width 253 height 14
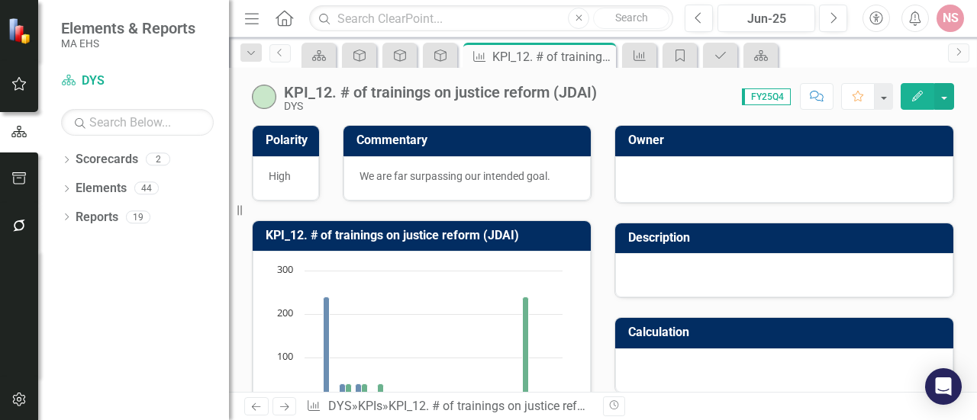
click at [976, 93] on div "KPI_12. # of trainings on justice reform (JDAI) DYS Score: 0.00 FY25Q4 Complete…" at bounding box center [603, 91] width 748 height 46
click at [910, 97] on button "Edit" at bounding box center [917, 96] width 34 height 27
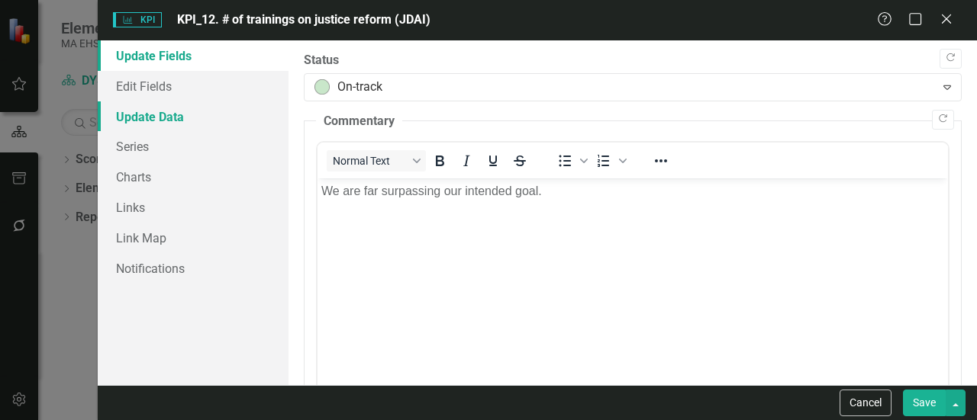
click at [148, 115] on link "Update Data" at bounding box center [193, 116] width 191 height 31
